Goal: Transaction & Acquisition: Book appointment/travel/reservation

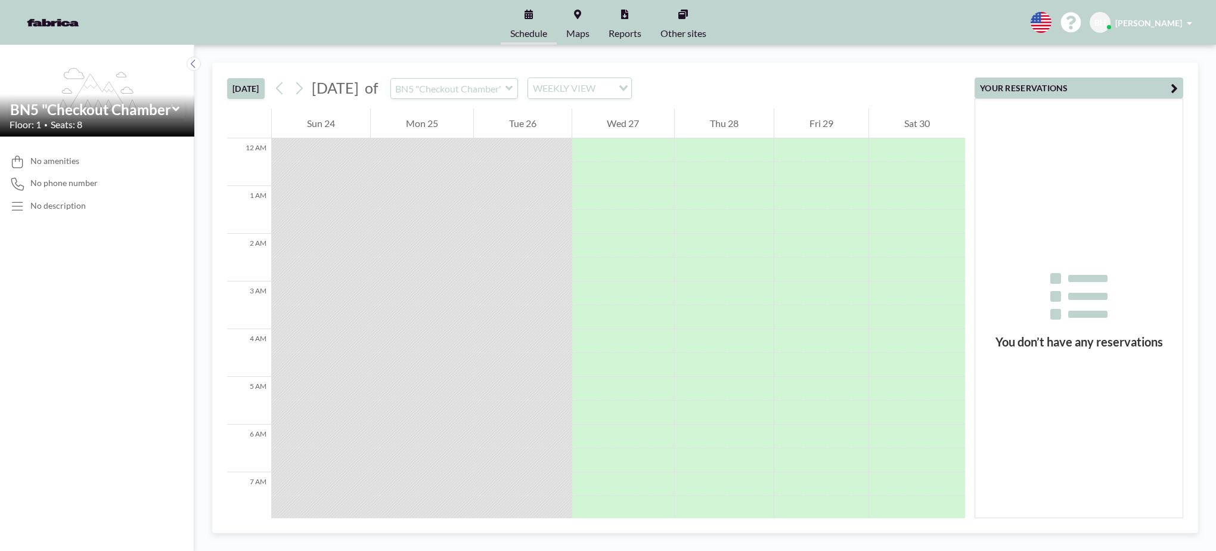
scroll to position [405, 0]
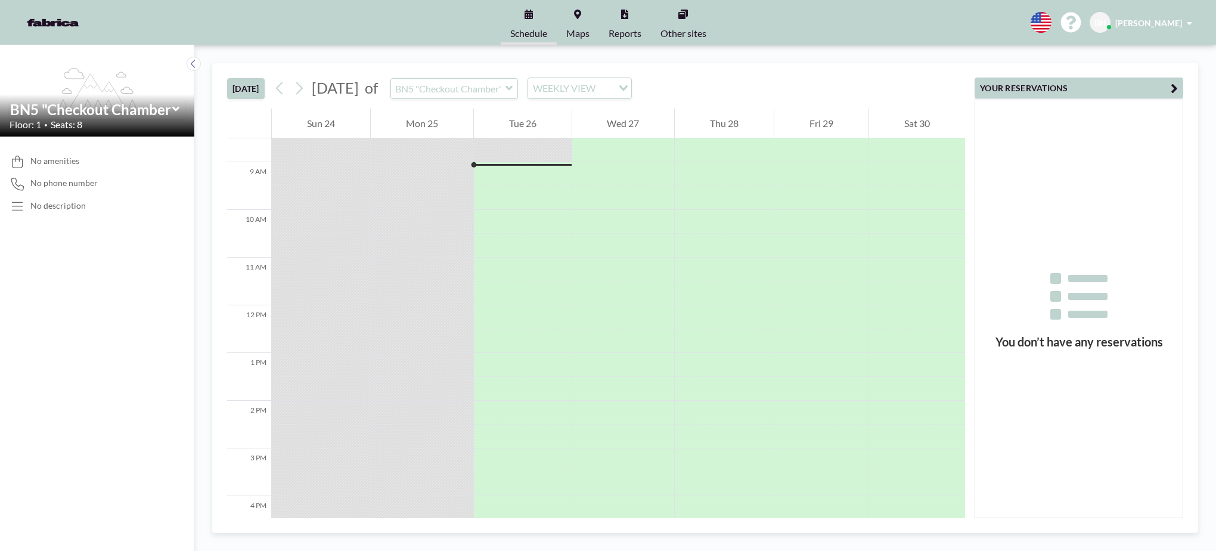
click at [173, 110] on icon at bounding box center [176, 109] width 8 height 12
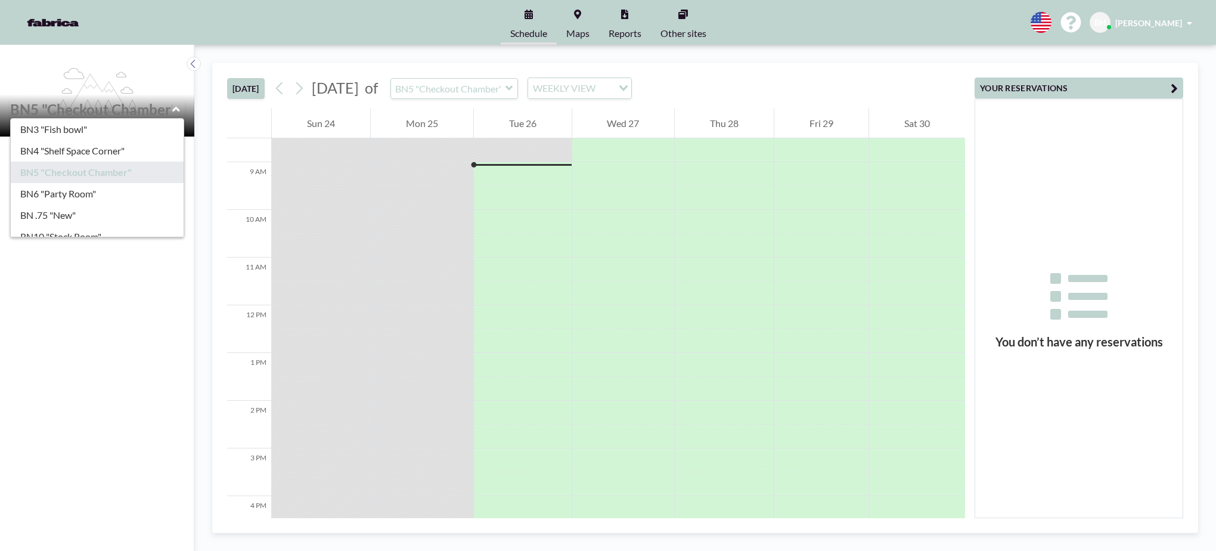
scroll to position [79, 0]
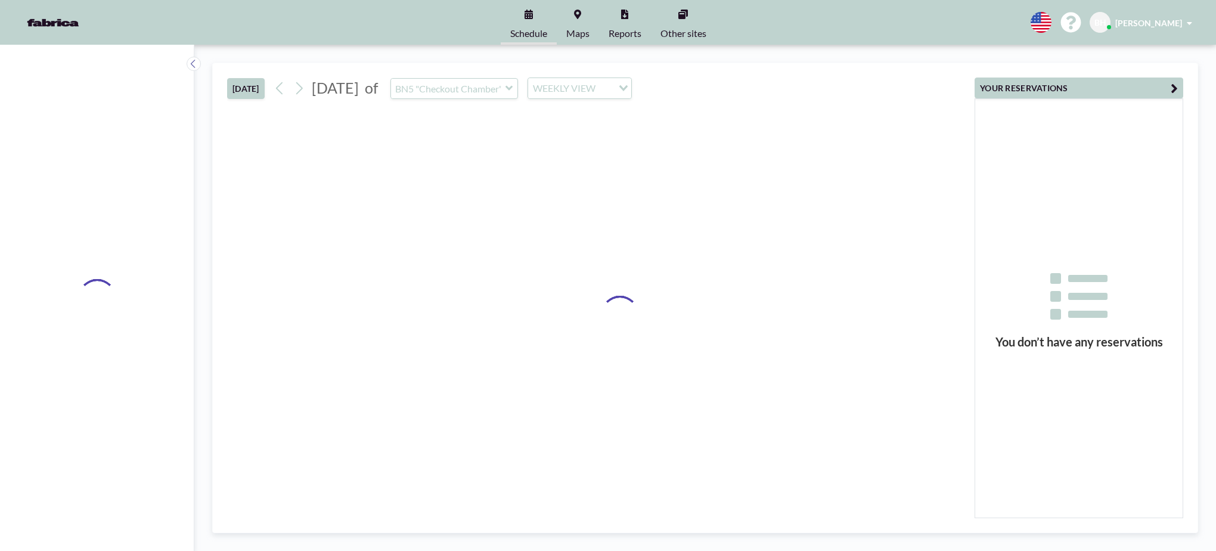
type input "BN6 "Party Room""
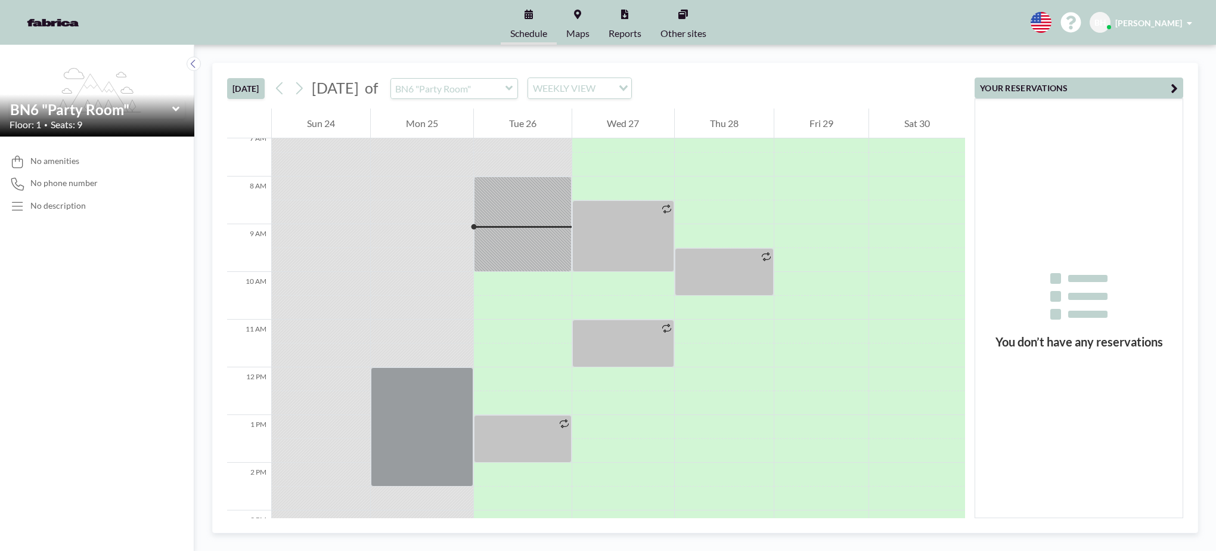
scroll to position [405, 0]
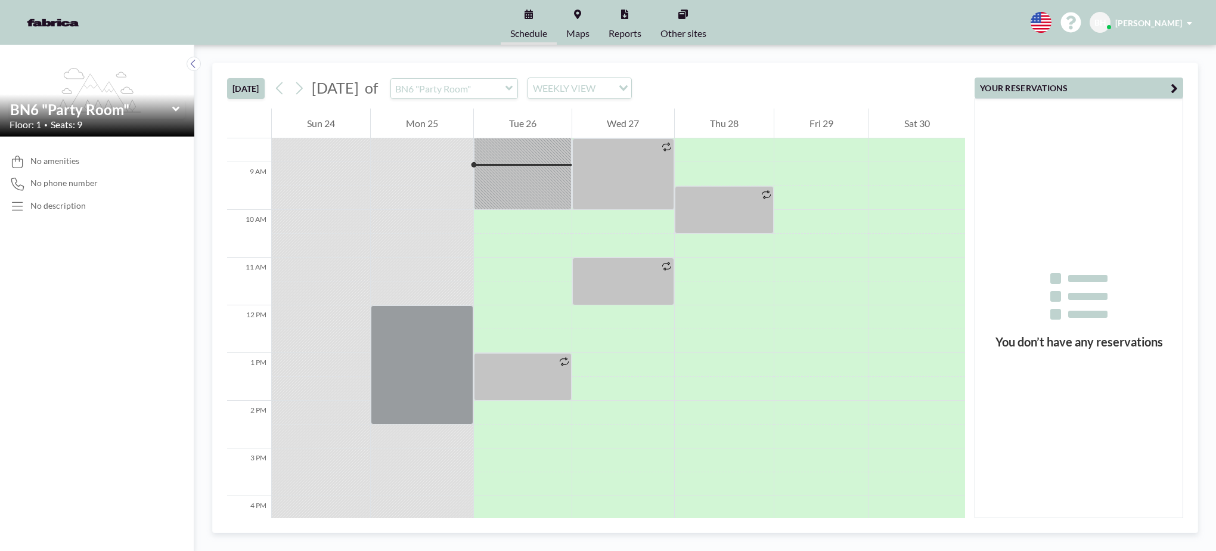
click at [178, 108] on icon at bounding box center [175, 109] width 7 height 5
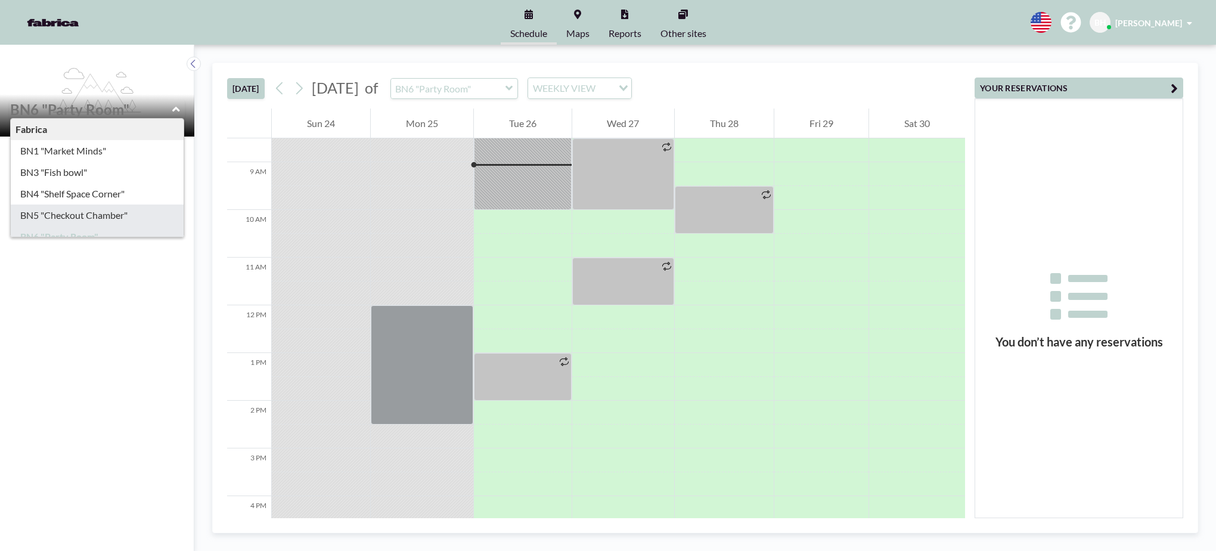
type input "BN5 "Checkout Chamber""
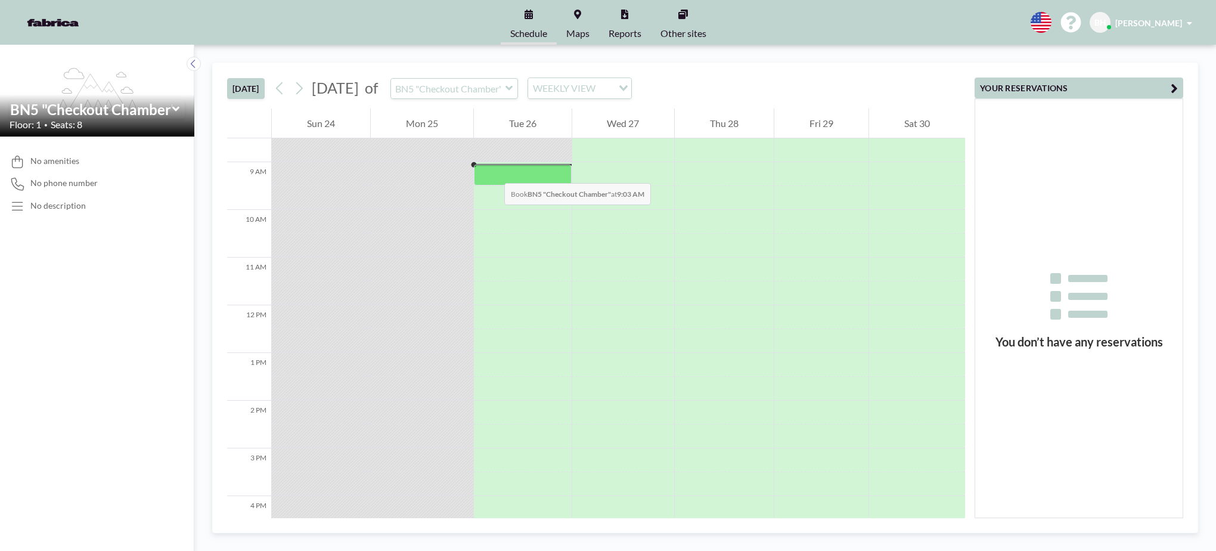
click at [492, 171] on div at bounding box center [523, 175] width 98 height 21
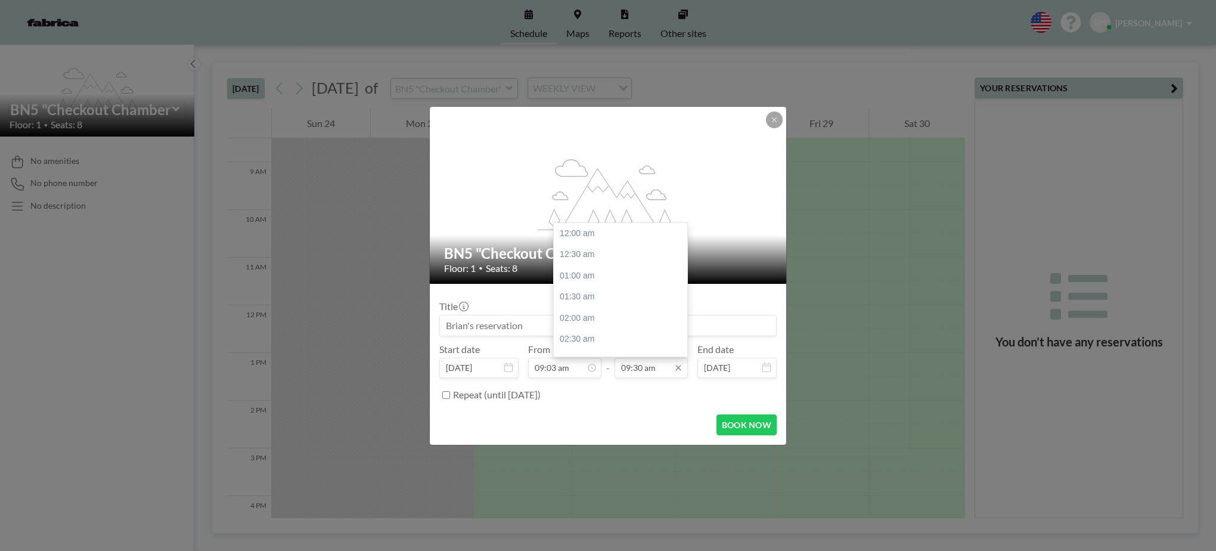
scroll to position [403, 0]
click at [624, 256] on div "10:00 am" at bounding box center [623, 254] width 139 height 21
type input "10:00 am"
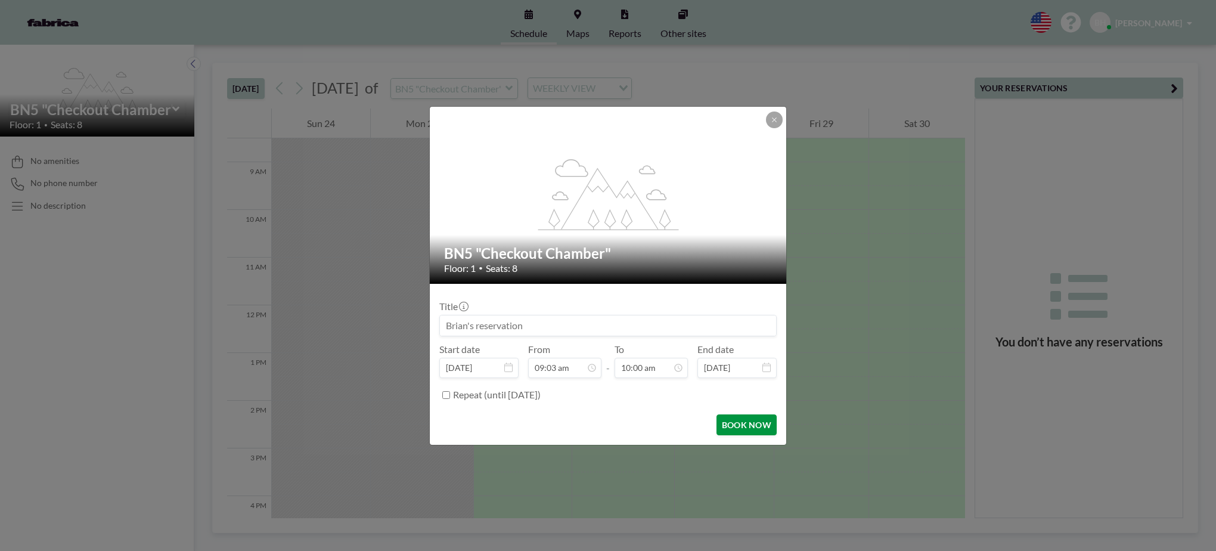
click at [742, 418] on button "BOOK NOW" at bounding box center [746, 424] width 60 height 21
